Goal: Task Accomplishment & Management: Manage account settings

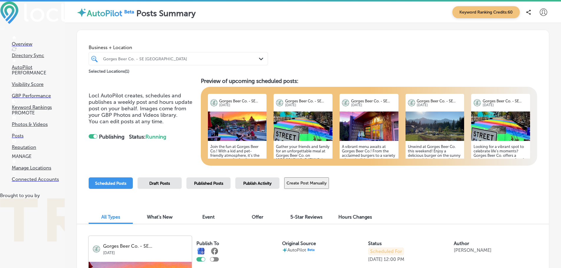
scroll to position [16, 0]
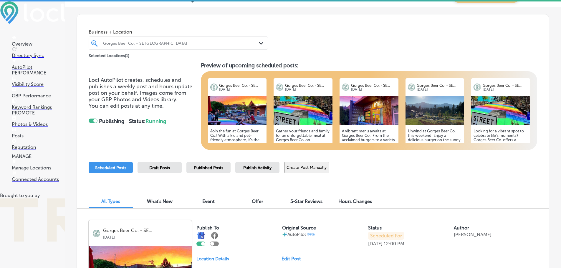
click at [24, 150] on p "Reputation" at bounding box center [38, 148] width 53 height 6
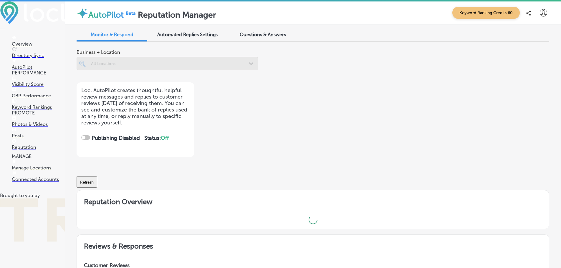
checkbox input "true"
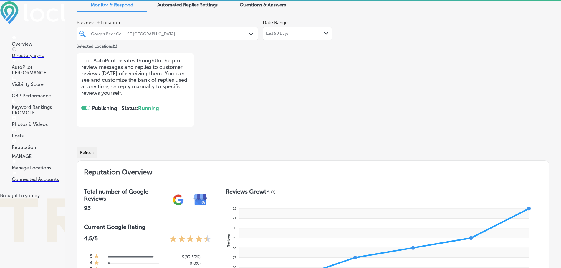
scroll to position [29, 0]
click at [121, 39] on div "Gorges Beer Co. - SE Portland Path Created with Sketch." at bounding box center [168, 33] width 182 height 13
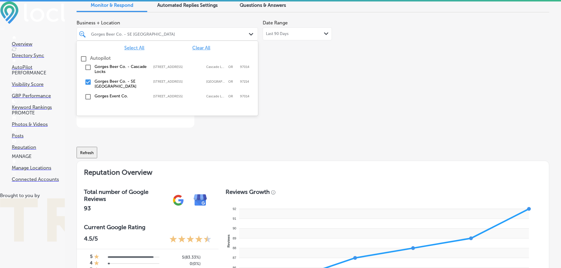
click at [120, 68] on label "Gorges Beer Co. - Cascade Locks" at bounding box center [121, 69] width 53 height 10
click at [113, 84] on label "Gorges Beer Co. - SE [GEOGRAPHIC_DATA]" at bounding box center [121, 84] width 53 height 10
click at [112, 93] on div "Gorges Event Co. 390 Wa Na Pa St, Cascade Locks, OR, 97014 390 Wa Na Pa St Casc…" at bounding box center [167, 97] width 177 height 9
click at [128, 47] on span "Select All" at bounding box center [134, 48] width 20 height 6
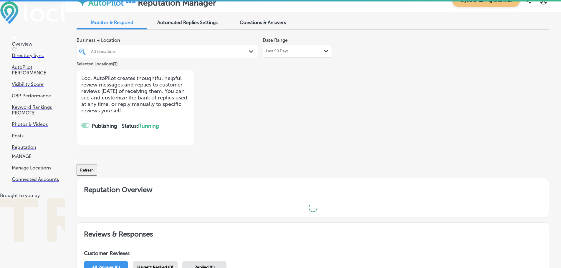
click at [295, 67] on div "Business + Location All Locations Path Created with Sketch. Selected Locations …" at bounding box center [219, 89] width 284 height 111
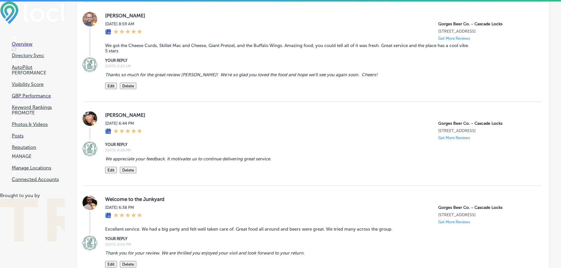
scroll to position [620, 0]
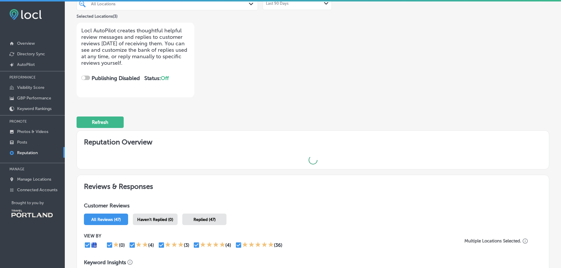
checkbox input "true"
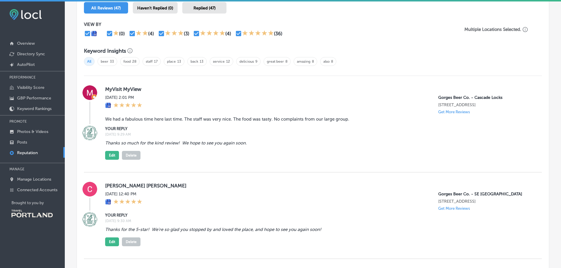
scroll to position [324, 0]
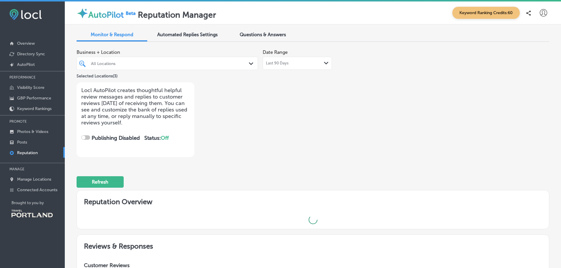
checkbox input "true"
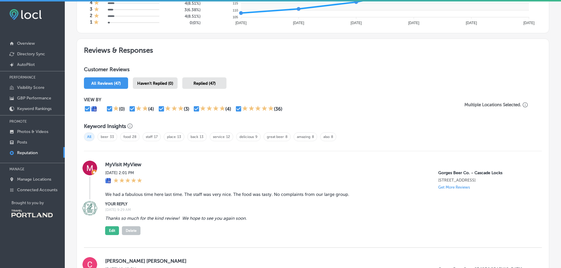
scroll to position [295, 0]
